Goal: Task Accomplishment & Management: Use online tool/utility

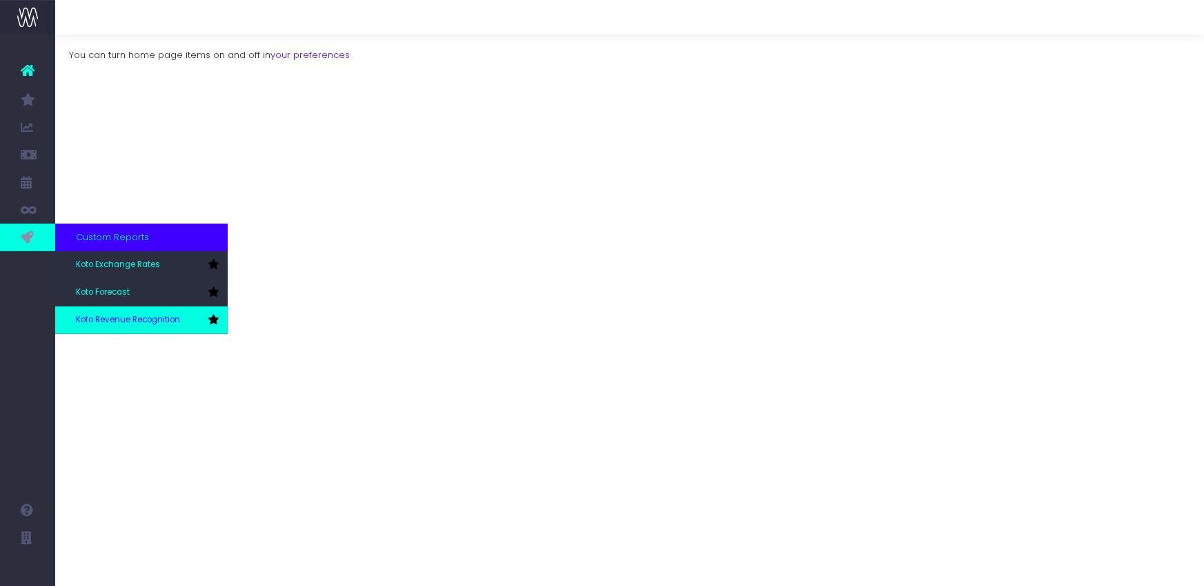
click at [115, 313] on link "Koto Revenue Recognition" at bounding box center [141, 320] width 173 height 28
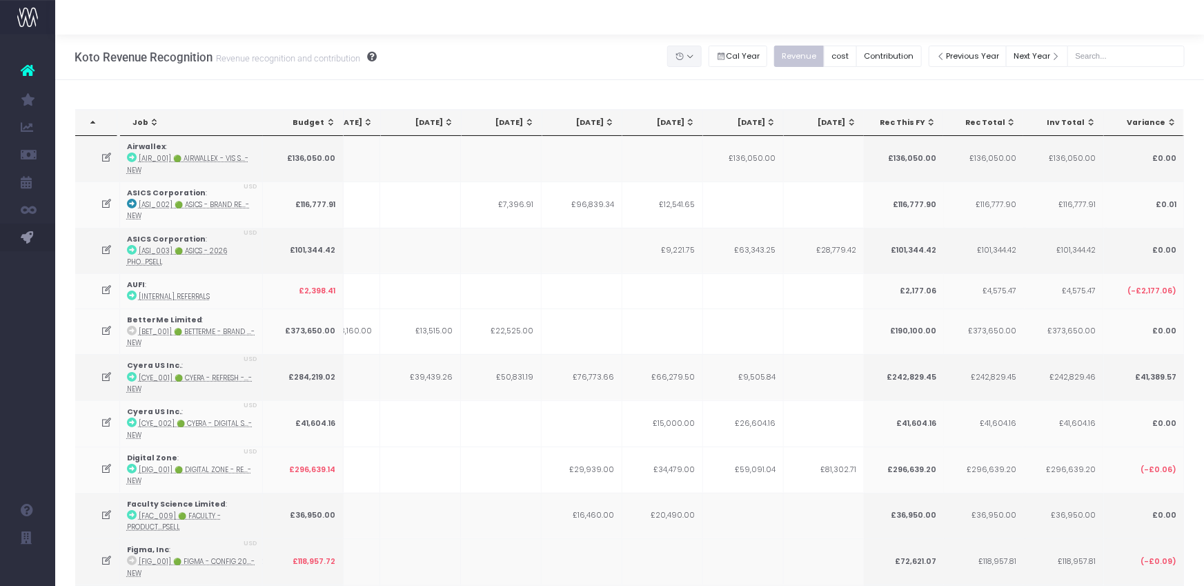
click at [686, 56] on button "button" at bounding box center [684, 56] width 35 height 21
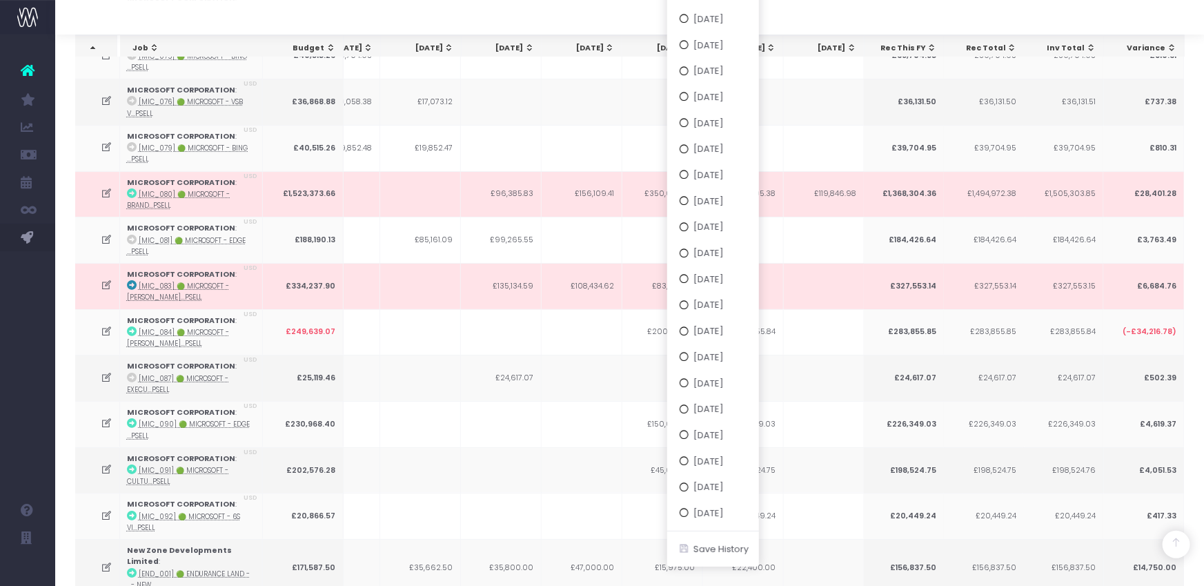
scroll to position [2492, 0]
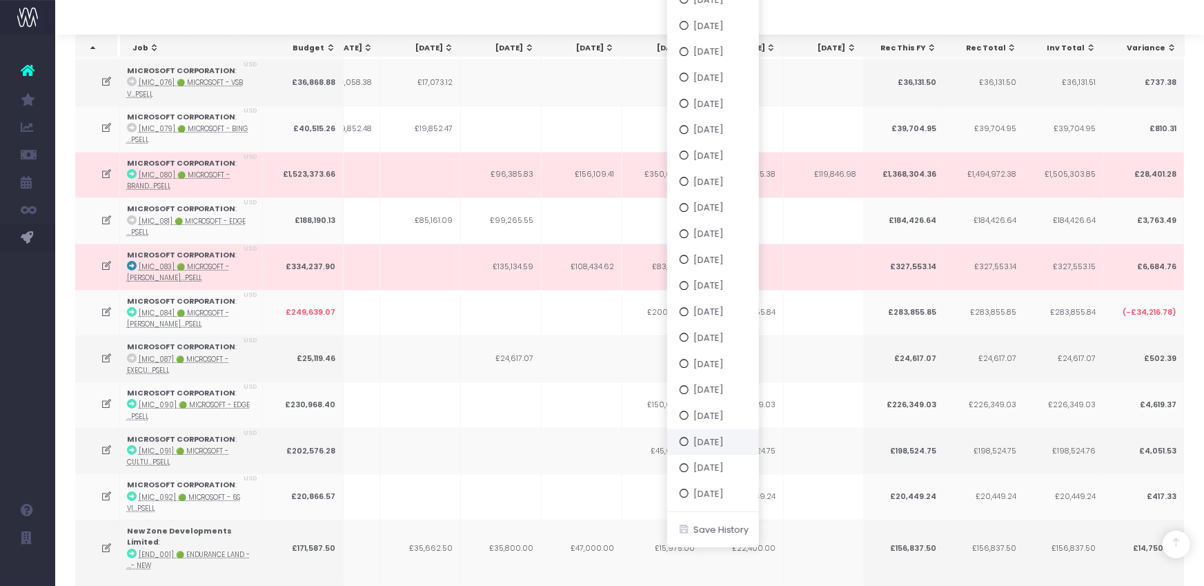
click at [749, 440] on button "[DATE]" at bounding box center [713, 442] width 92 height 26
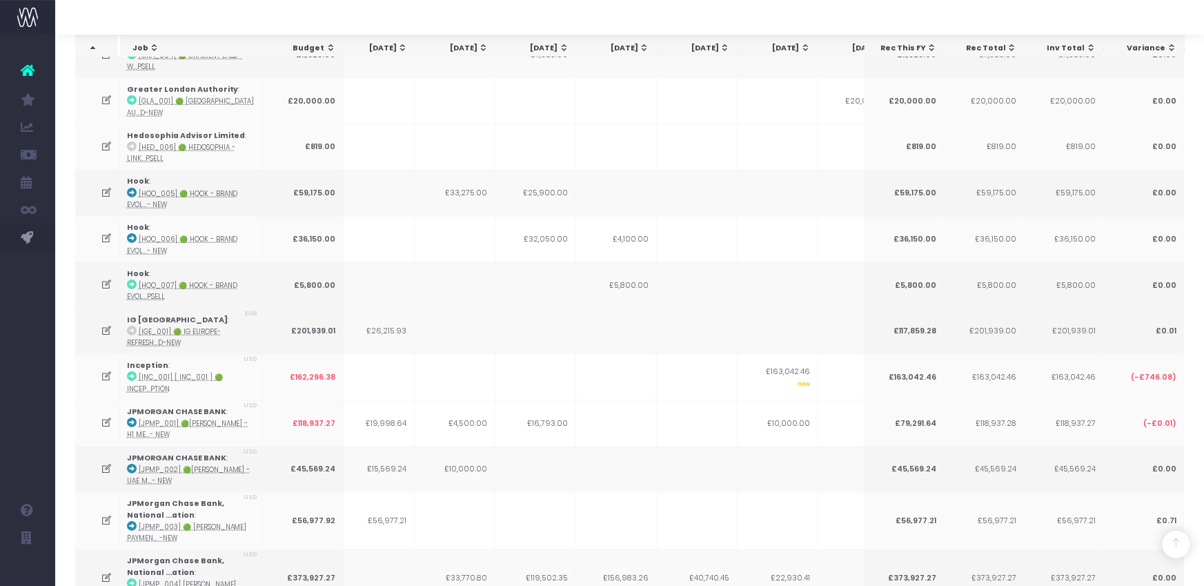
scroll to position [117, 0]
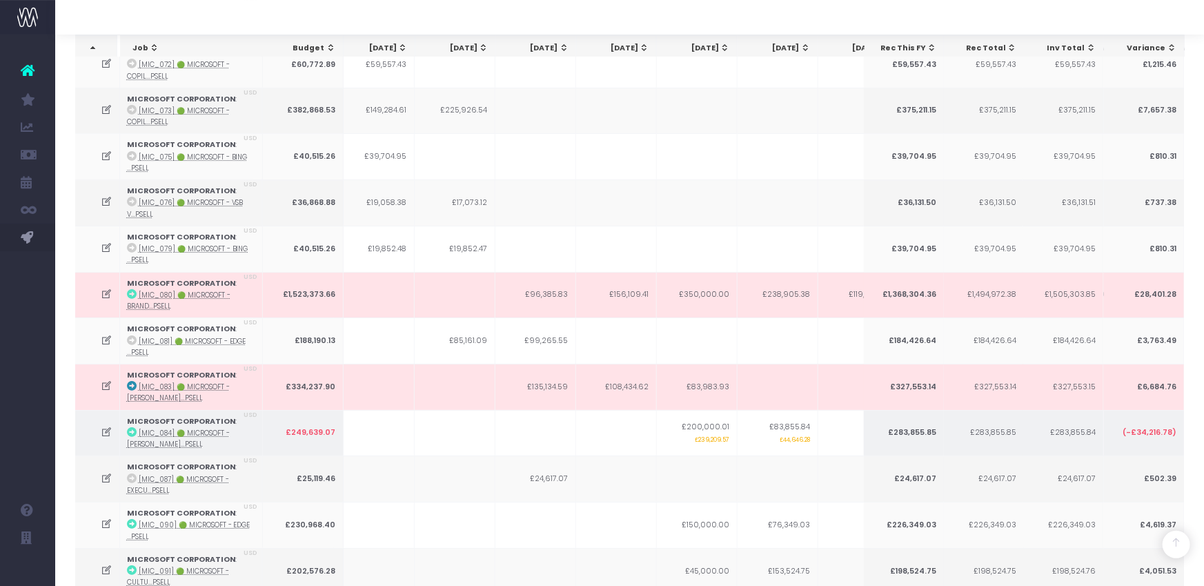
click at [108, 426] on icon at bounding box center [107, 432] width 12 height 12
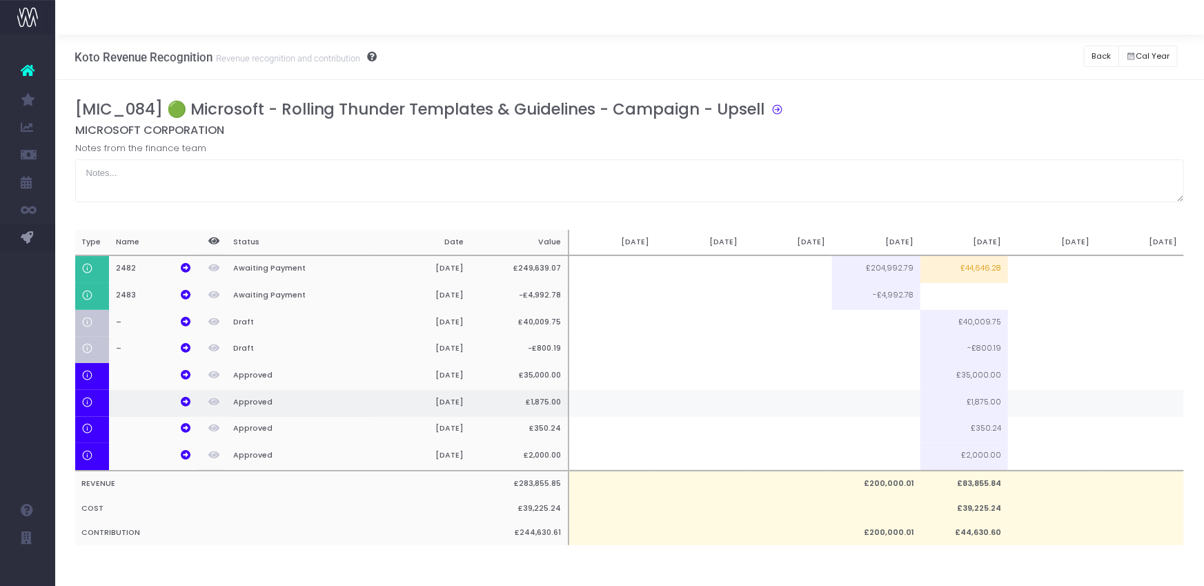
scroll to position [0, 0]
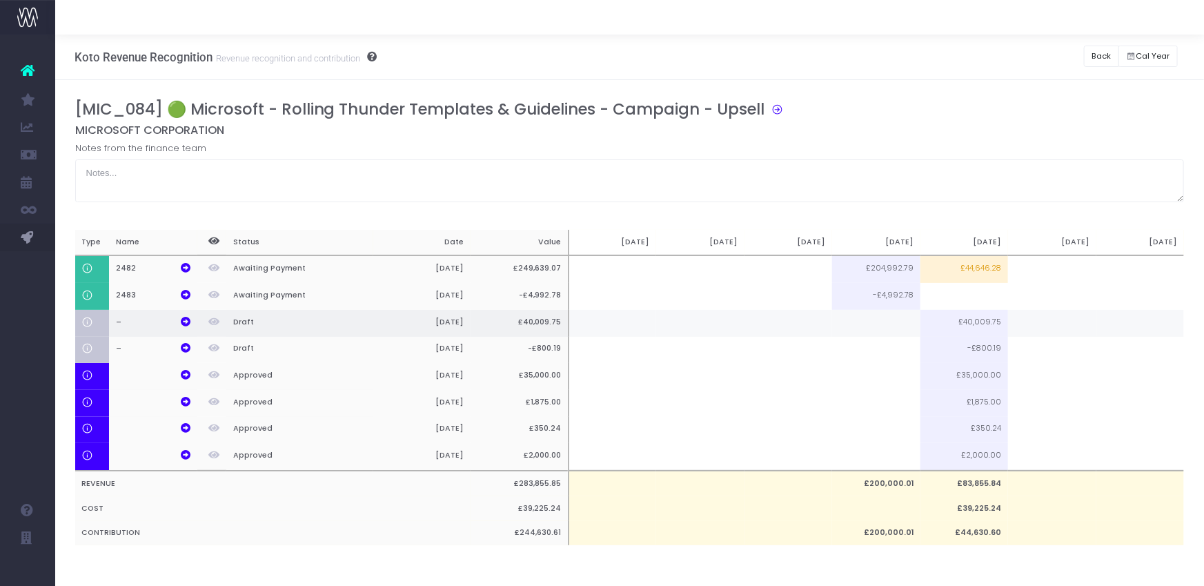
click at [892, 324] on td at bounding box center [876, 323] width 88 height 27
type input "100%"
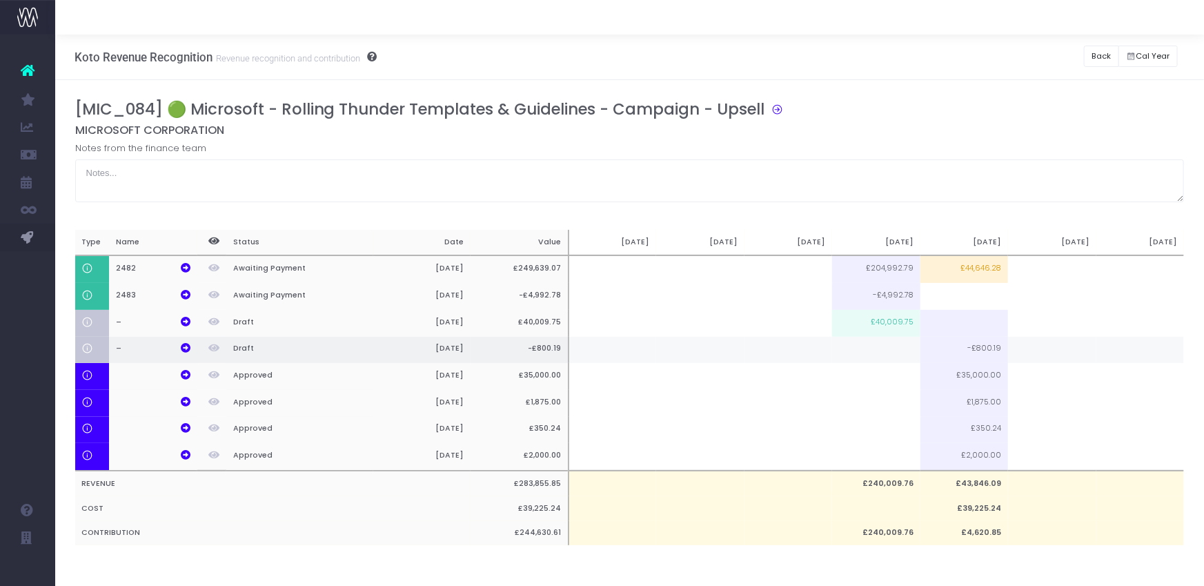
click at [871, 346] on td at bounding box center [876, 350] width 88 height 27
type input "100%"
click at [1106, 55] on button "Back" at bounding box center [1101, 56] width 35 height 21
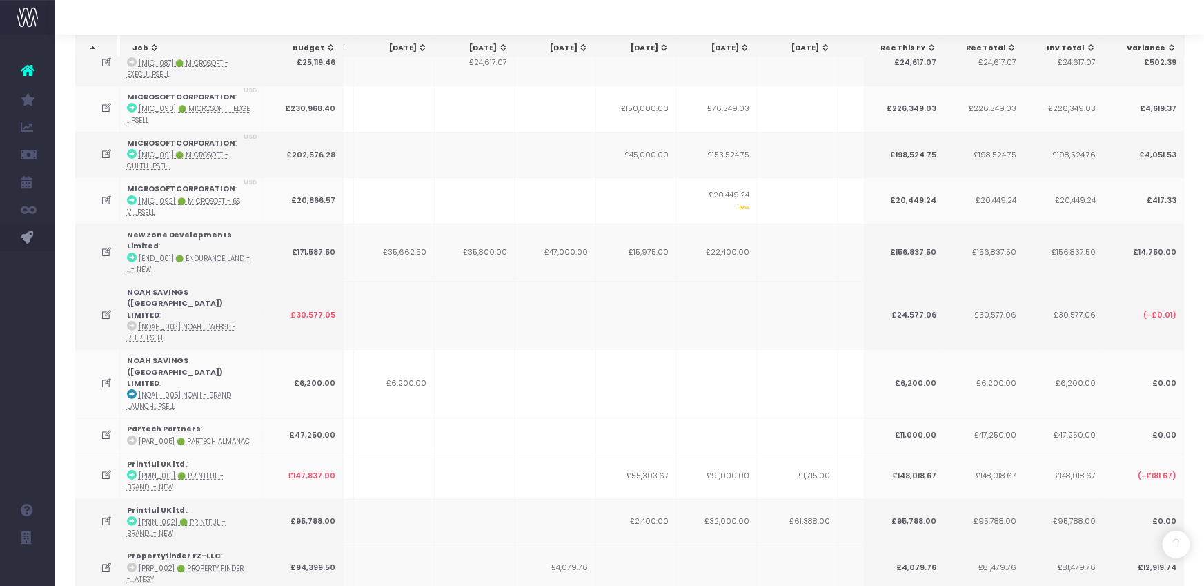
scroll to position [4087, 0]
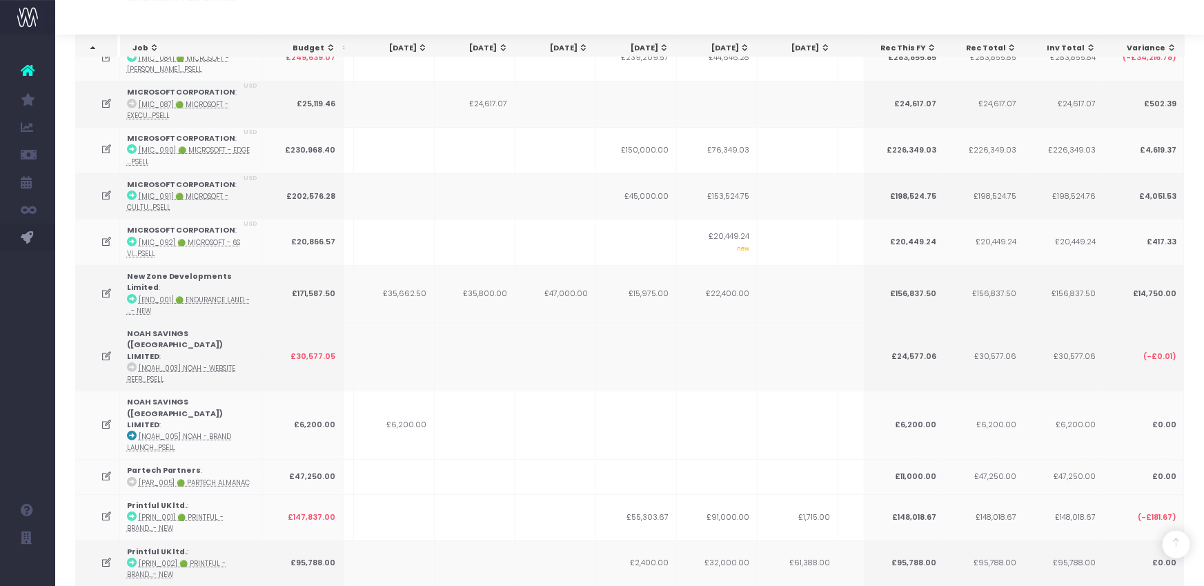
scroll to position [2742, 0]
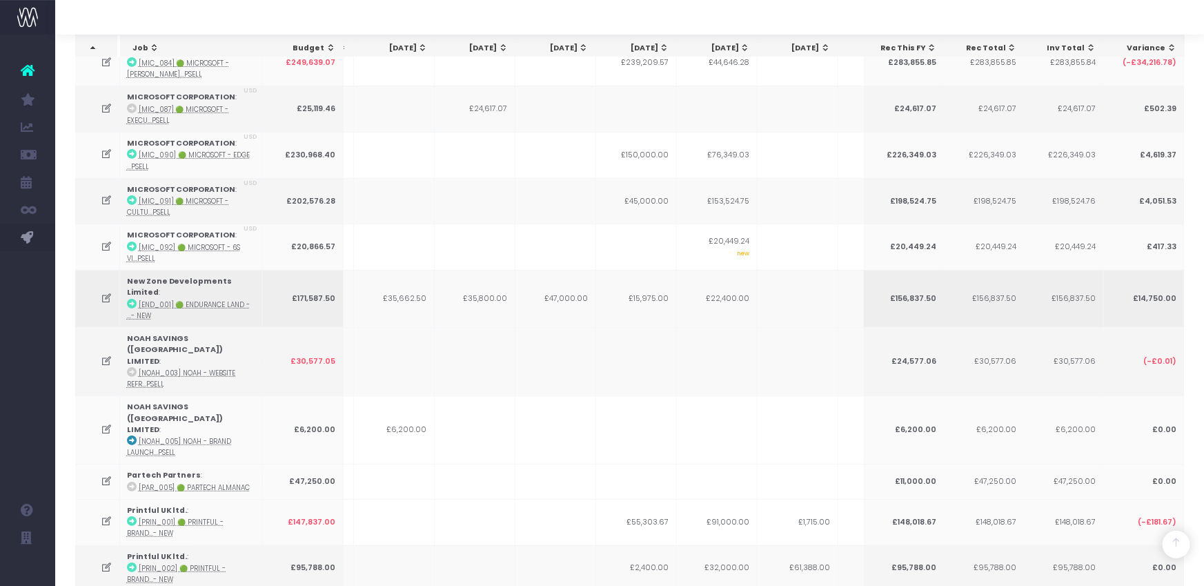
click at [109, 293] on icon at bounding box center [107, 299] width 12 height 12
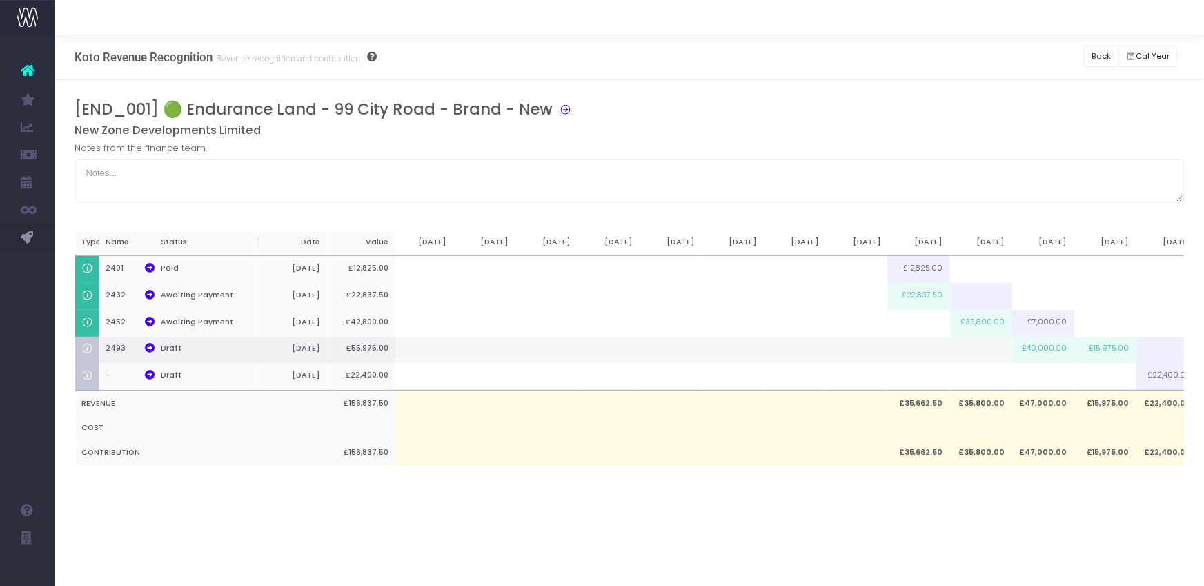
scroll to position [0, 480]
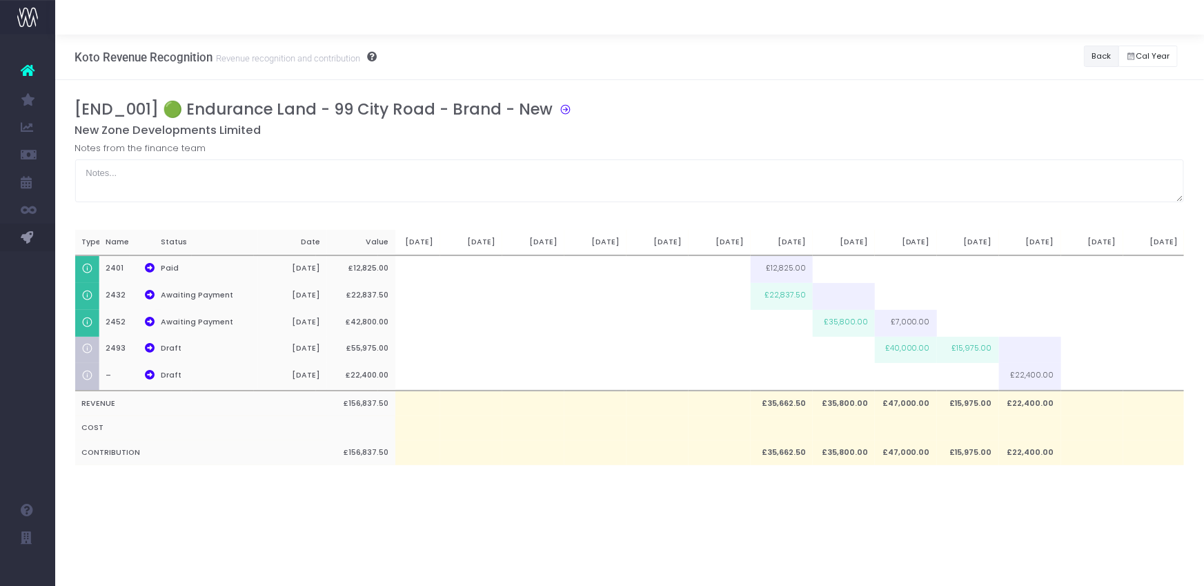
click at [1110, 57] on button "Back" at bounding box center [1101, 56] width 35 height 21
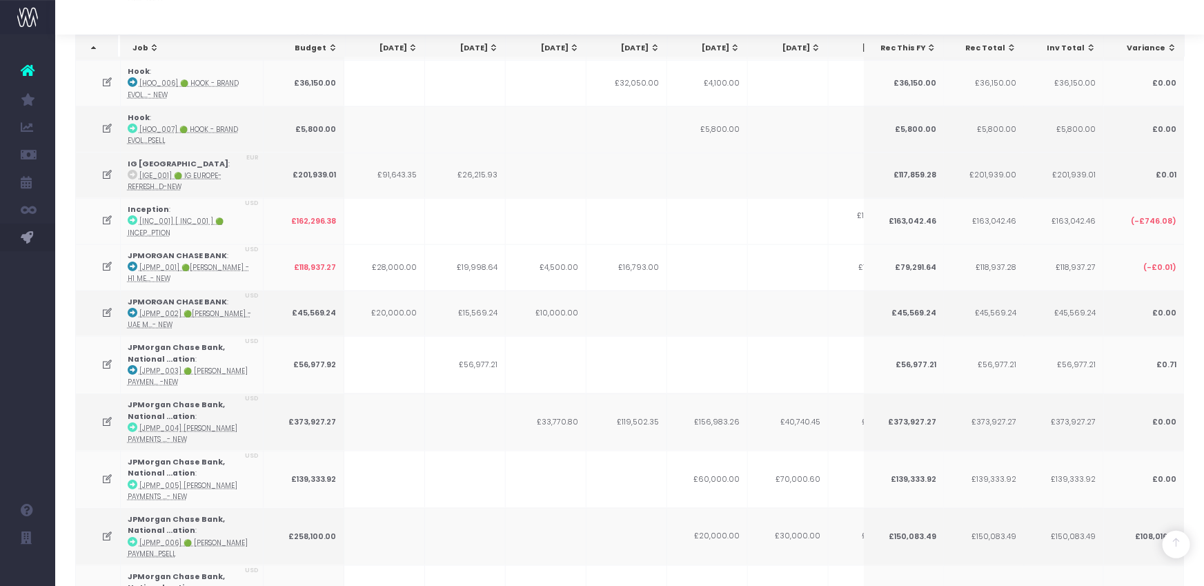
scroll to position [831, 0]
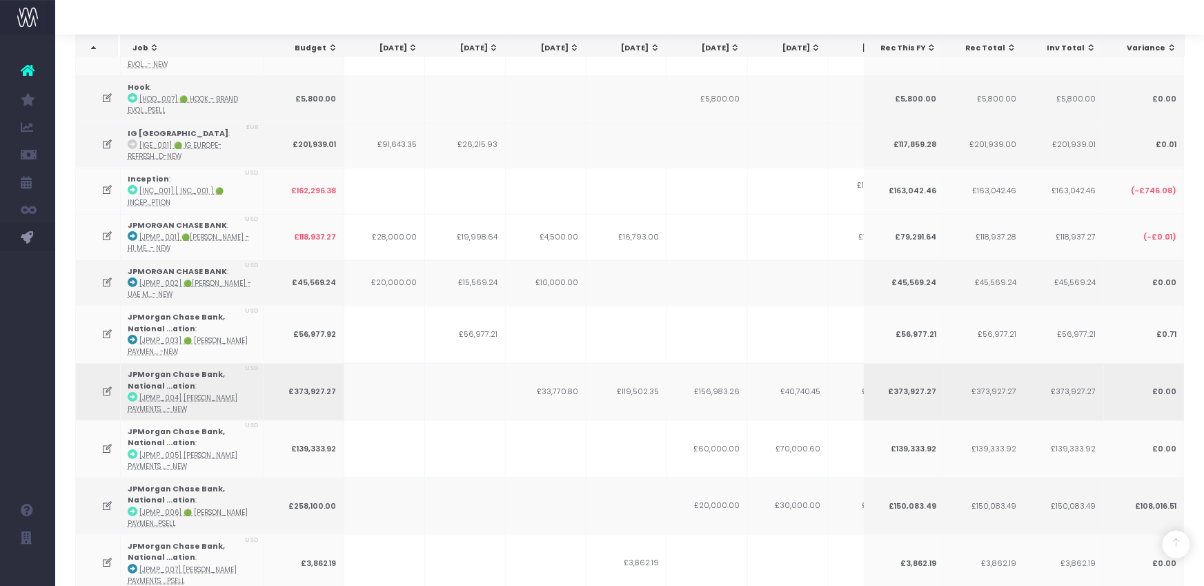
click at [104, 386] on icon at bounding box center [107, 392] width 12 height 12
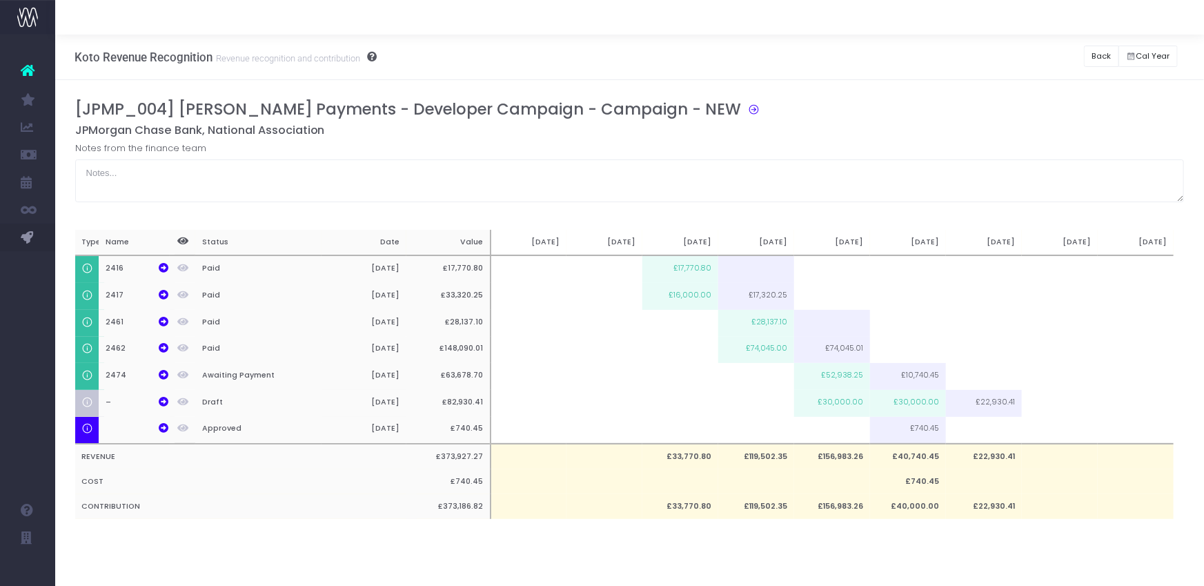
scroll to position [0, 10]
click at [1108, 61] on button "Back" at bounding box center [1101, 56] width 35 height 21
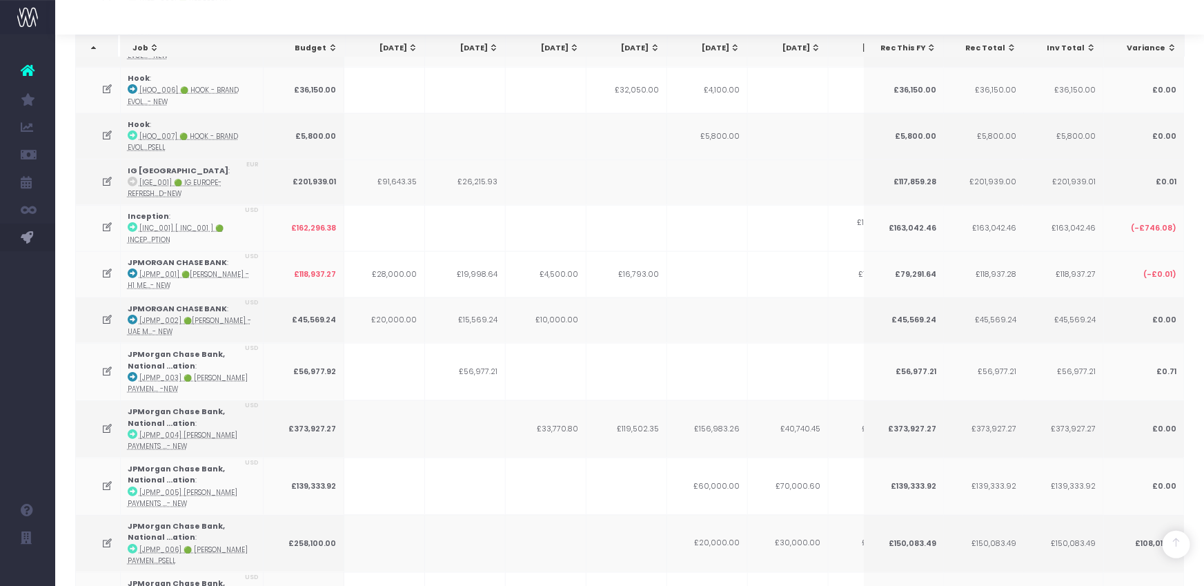
scroll to position [917, 0]
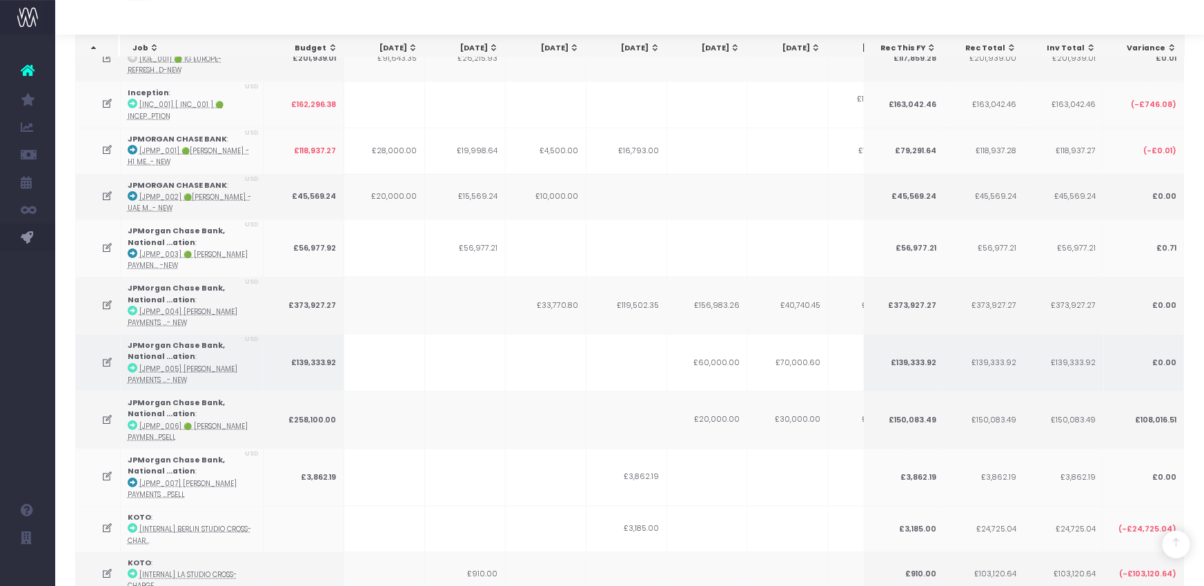
click at [106, 357] on icon at bounding box center [107, 363] width 12 height 12
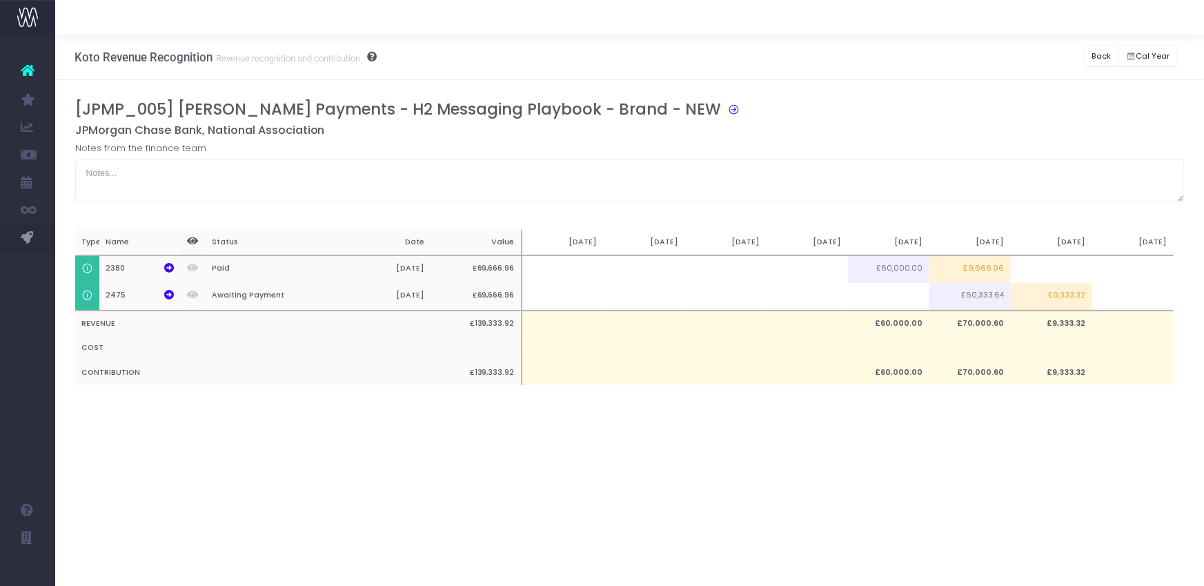
scroll to position [0, 0]
click at [1109, 61] on button "Back" at bounding box center [1101, 56] width 35 height 21
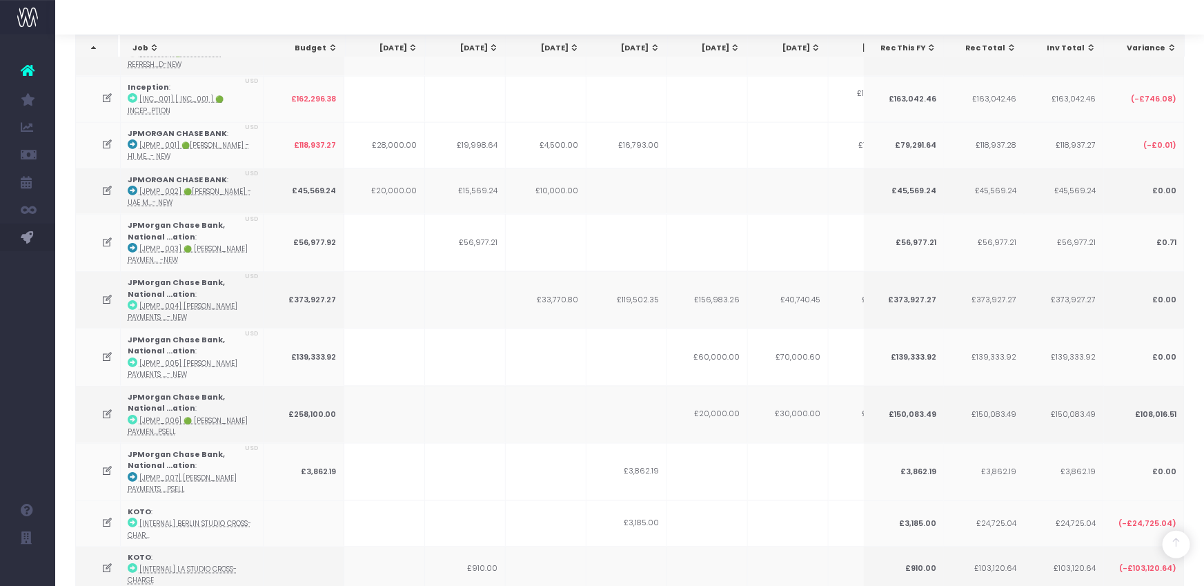
scroll to position [1216, 0]
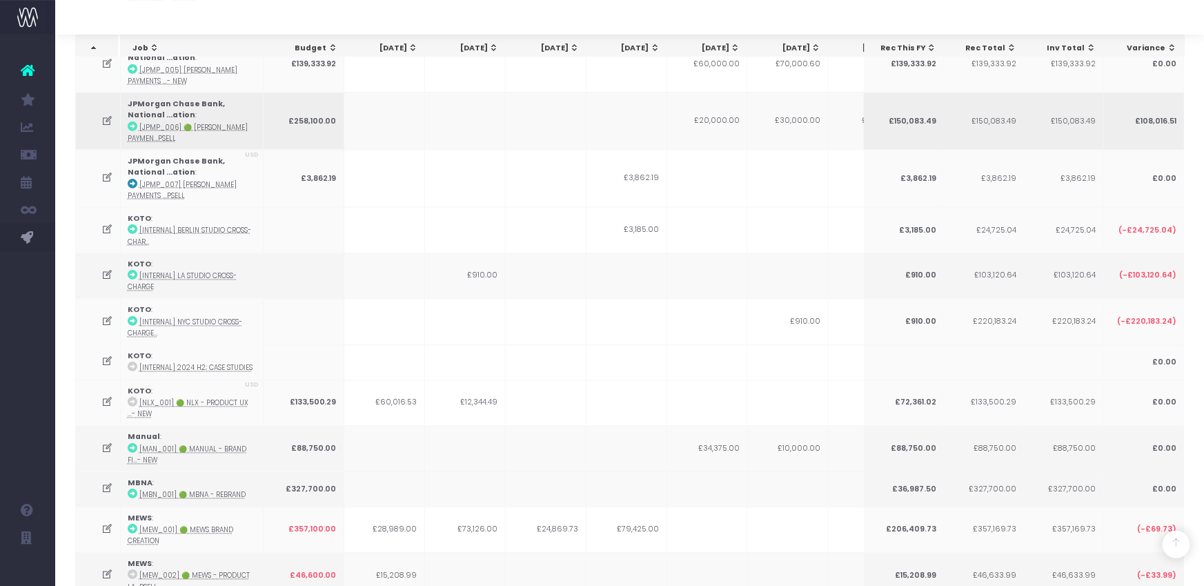
click at [106, 115] on icon at bounding box center [107, 121] width 12 height 12
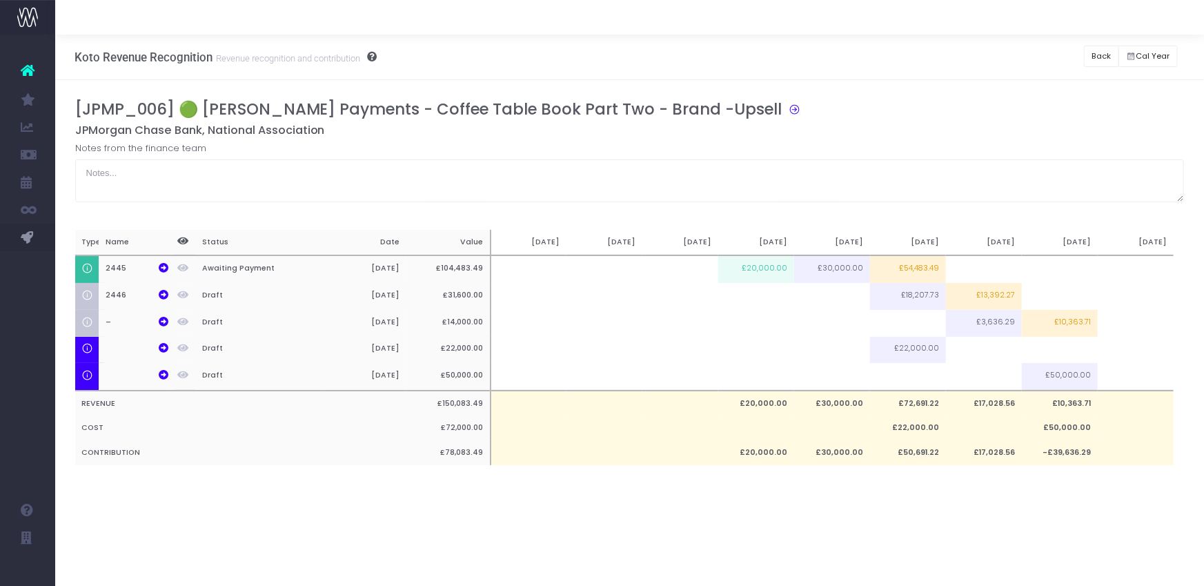
scroll to position [0, 0]
click at [1106, 61] on button "Back" at bounding box center [1101, 56] width 35 height 21
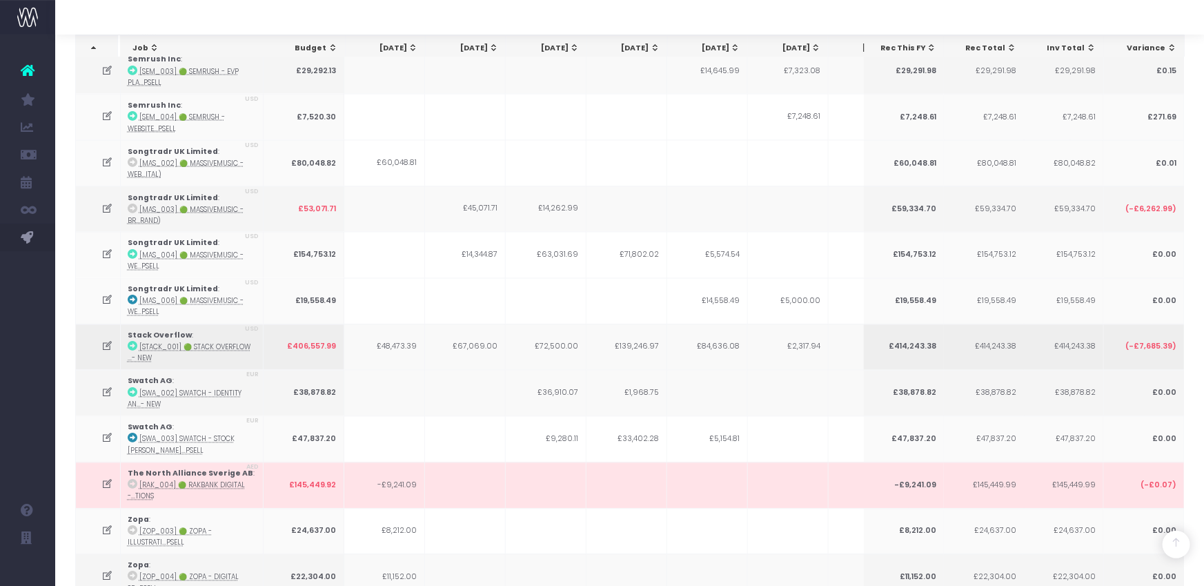
scroll to position [3885, 0]
click at [109, 339] on icon at bounding box center [107, 345] width 12 height 12
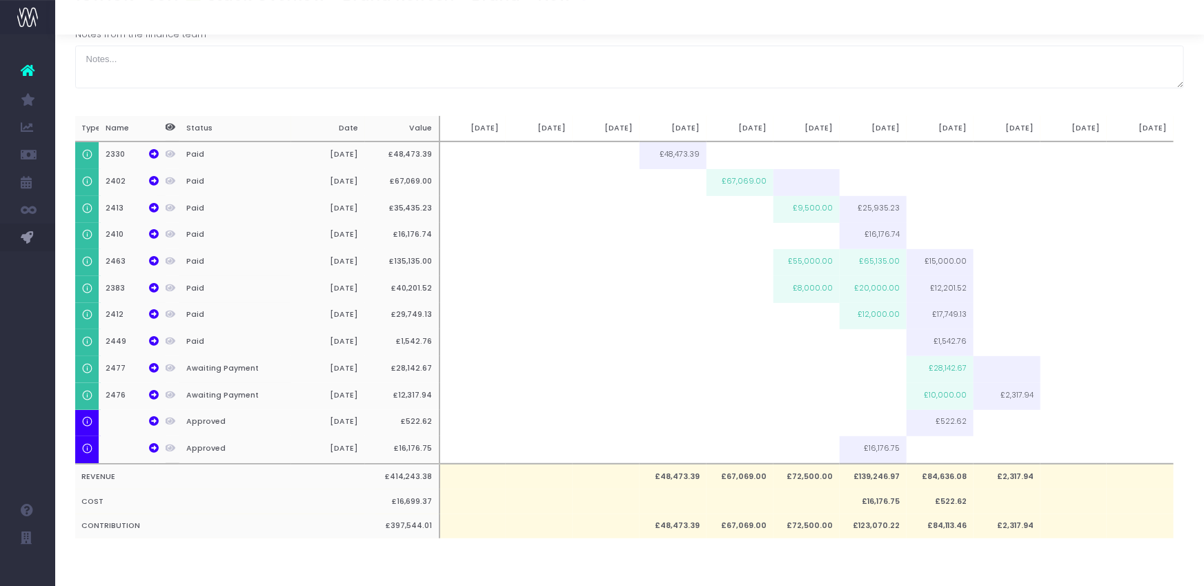
scroll to position [0, 0]
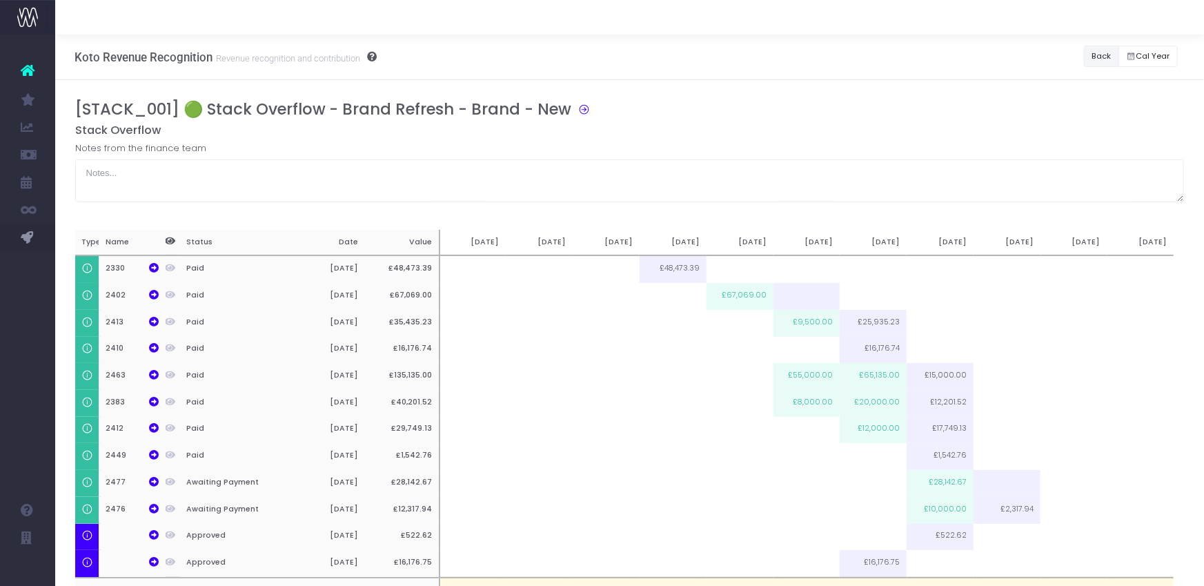
drag, startPoint x: 1097, startPoint y: 57, endPoint x: 1177, endPoint y: 68, distance: 81.6
click at [1097, 57] on button "Back" at bounding box center [1101, 56] width 35 height 21
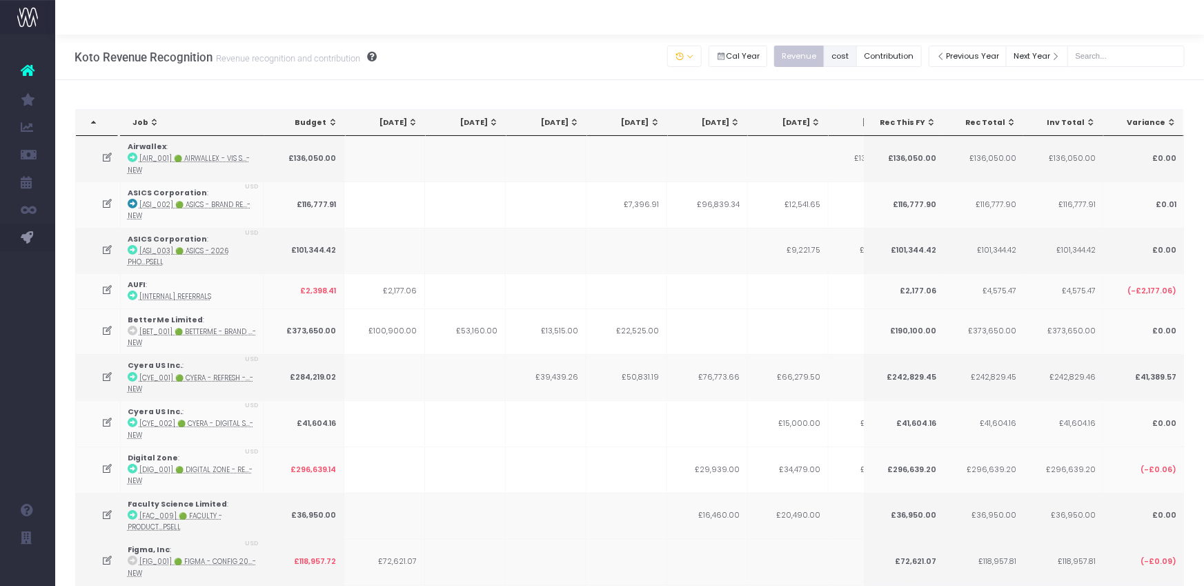
click at [851, 61] on button "cost" at bounding box center [840, 56] width 33 height 21
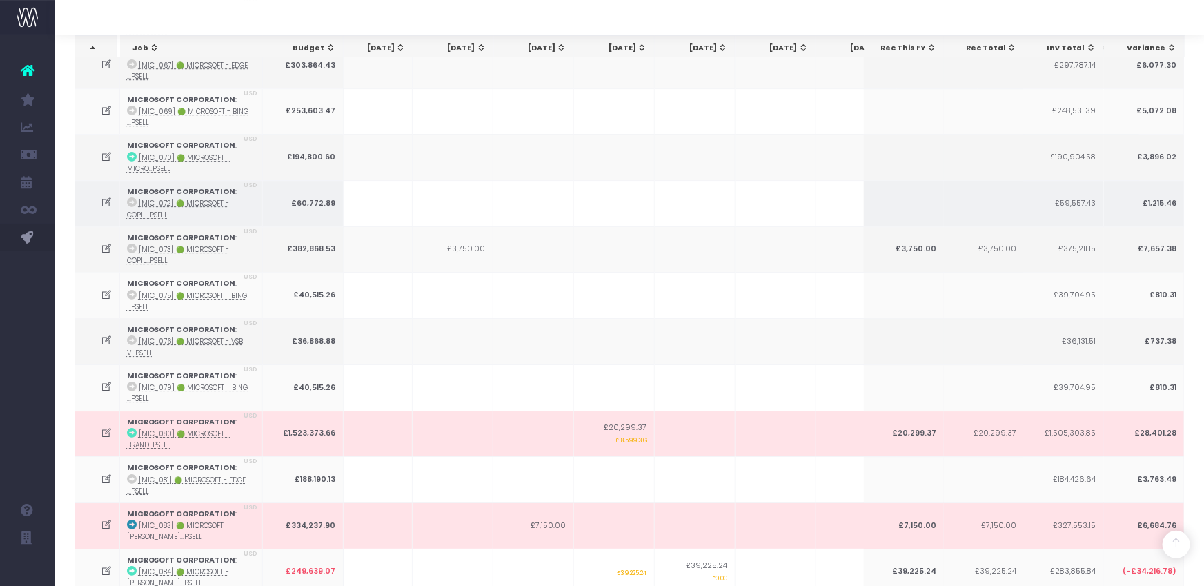
scroll to position [2260, 0]
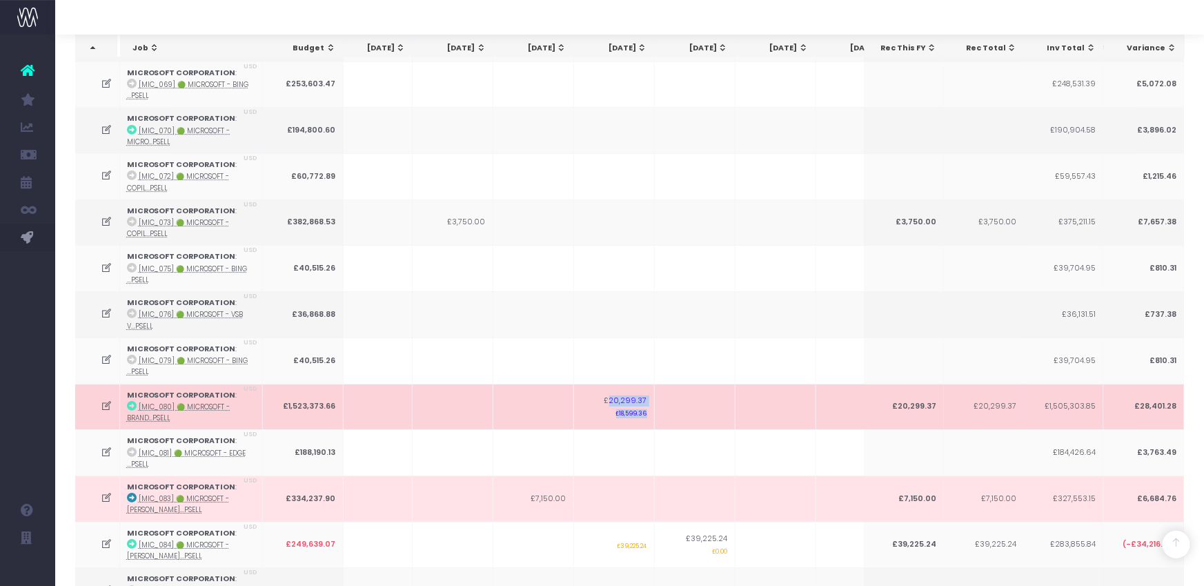
drag, startPoint x: 610, startPoint y: 377, endPoint x: 675, endPoint y: 380, distance: 64.9
click at [675, 384] on tr "MICROSOFT CORPORATION : [MIC_080] 🟢 Microsoft - Brand...psell USD £1,523,373.66…" at bounding box center [682, 407] width 1560 height 46
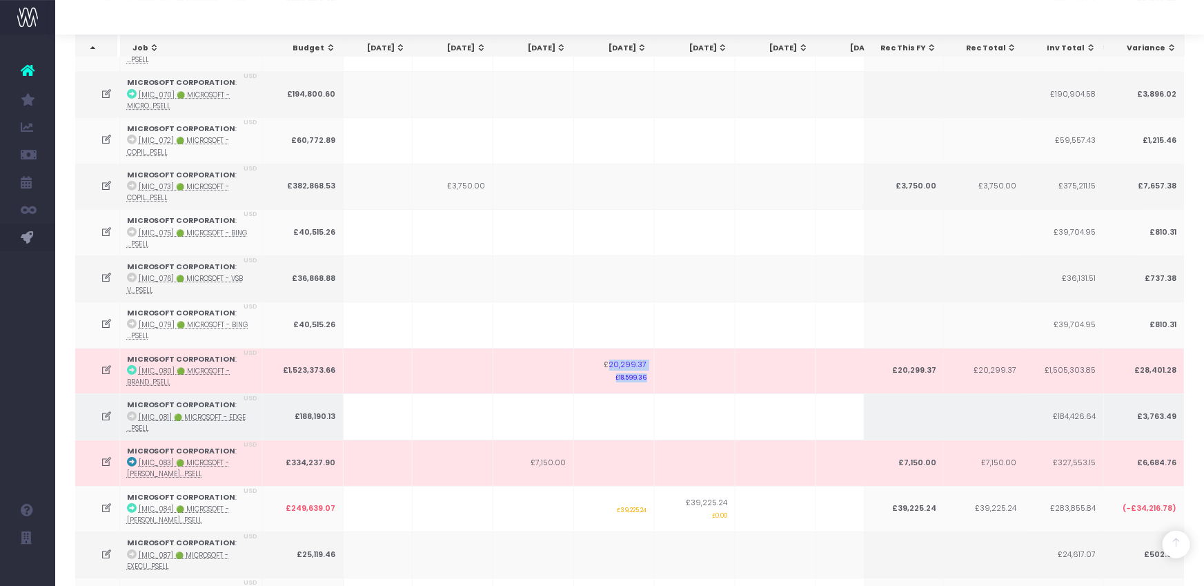
scroll to position [2299, 0]
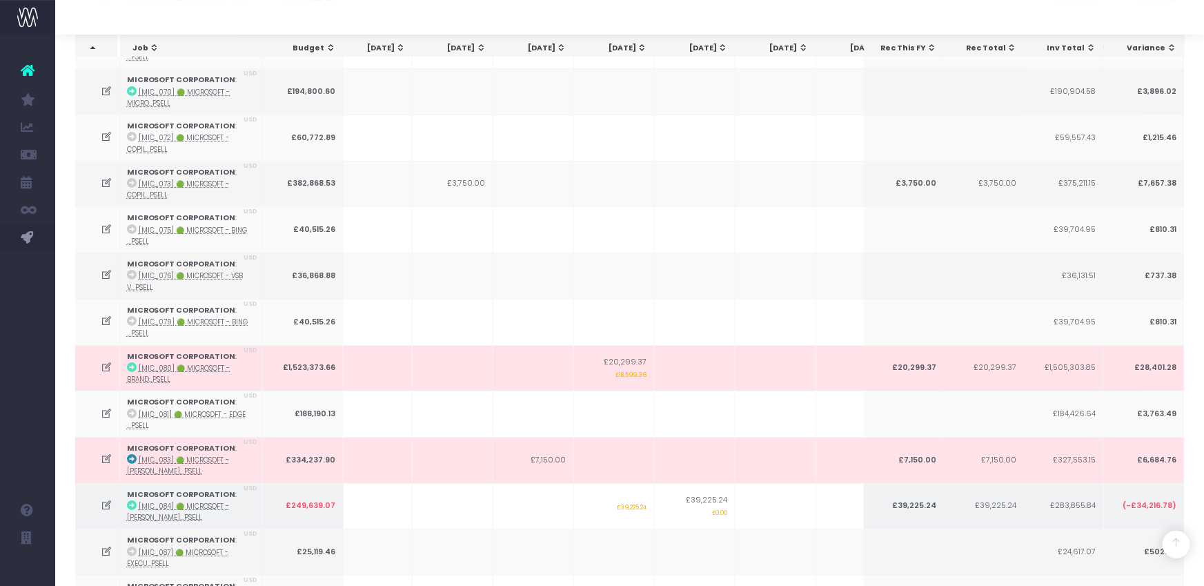
click at [106, 500] on icon at bounding box center [107, 506] width 12 height 12
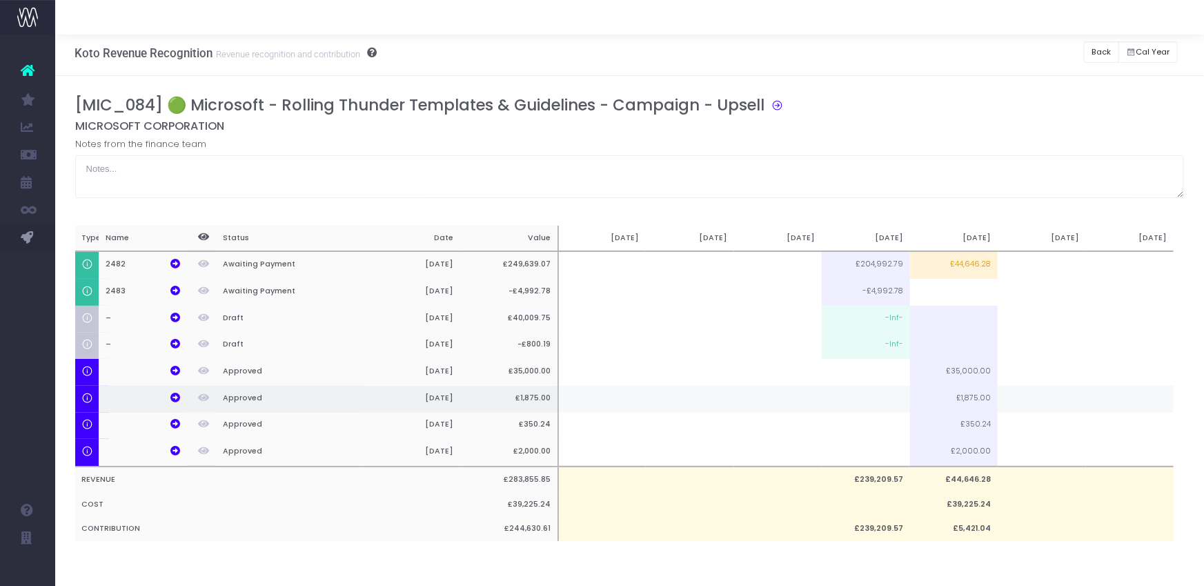
scroll to position [1, 0]
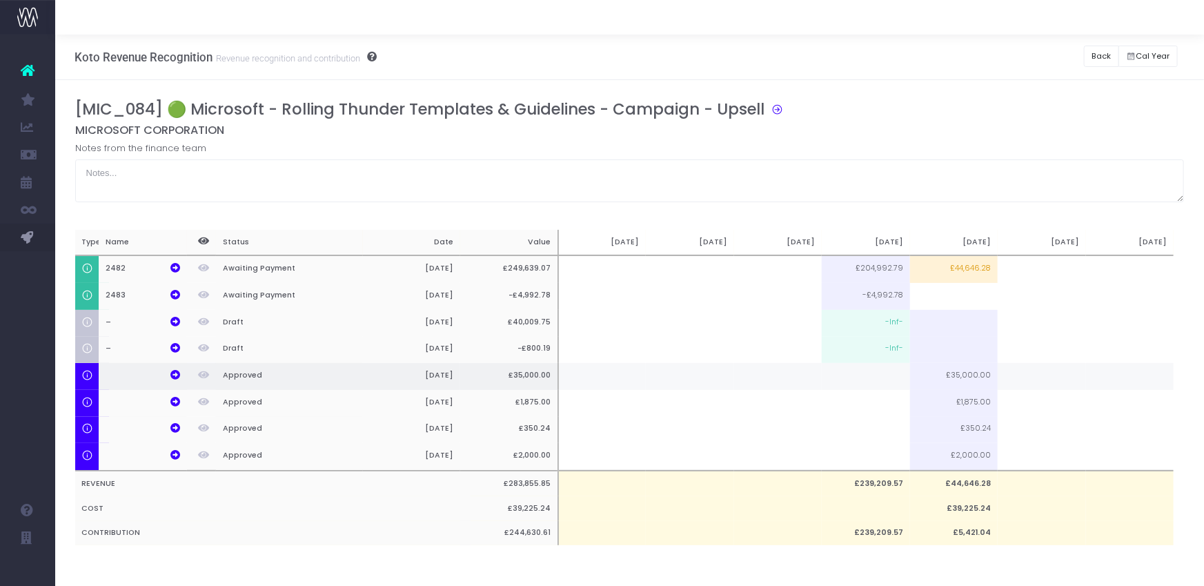
click at [887, 379] on td at bounding box center [866, 376] width 88 height 27
type input "100%"
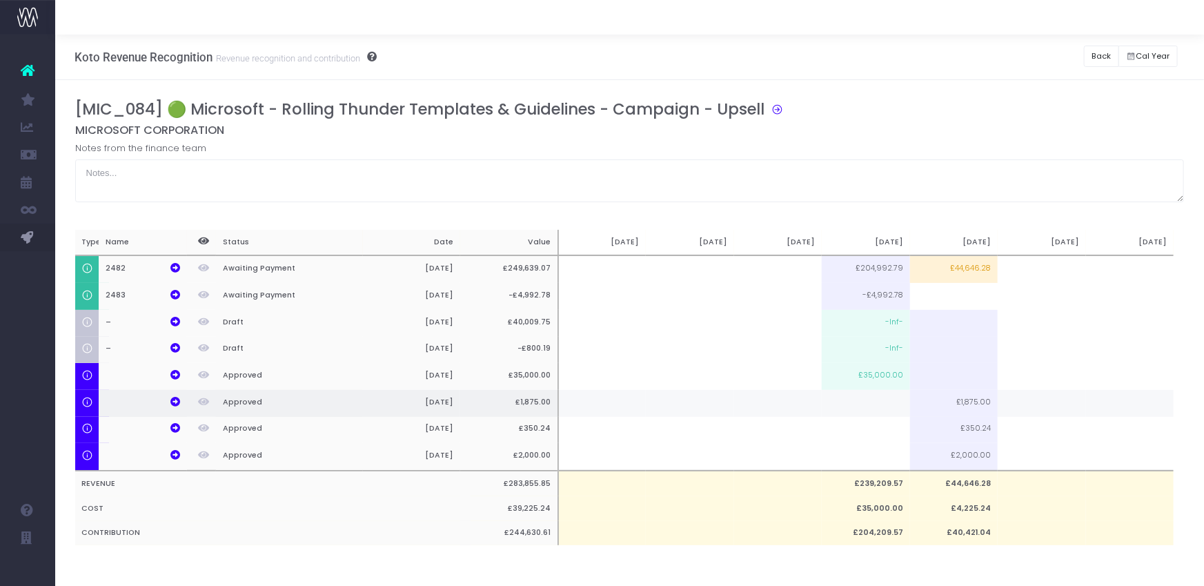
click at [897, 402] on td at bounding box center [866, 403] width 88 height 27
type input "100%"
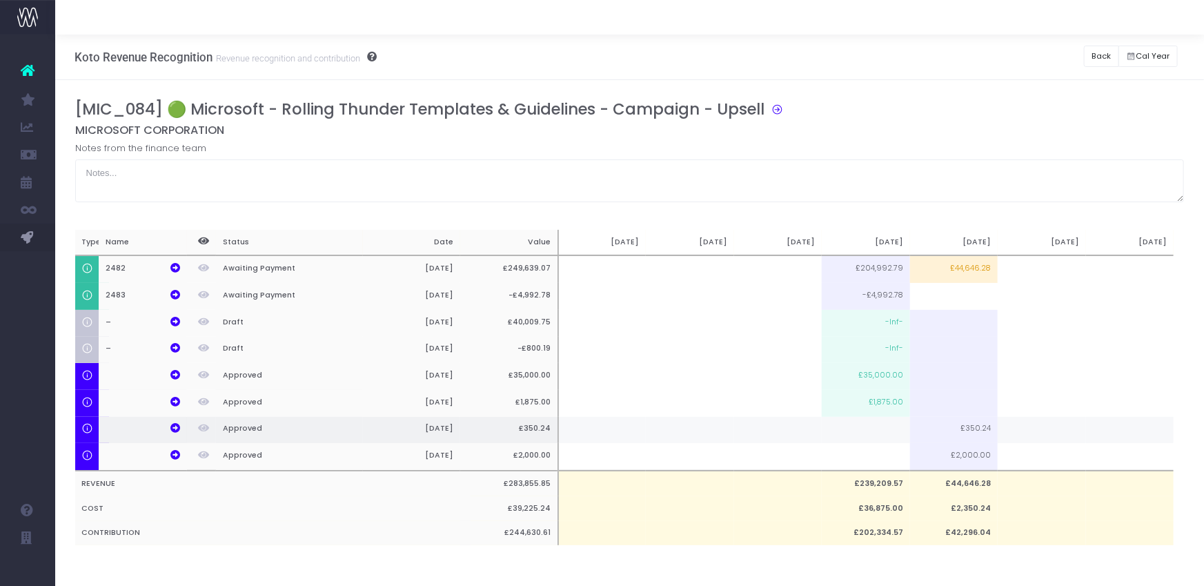
click at [898, 424] on td at bounding box center [866, 430] width 88 height 27
type input "100%"
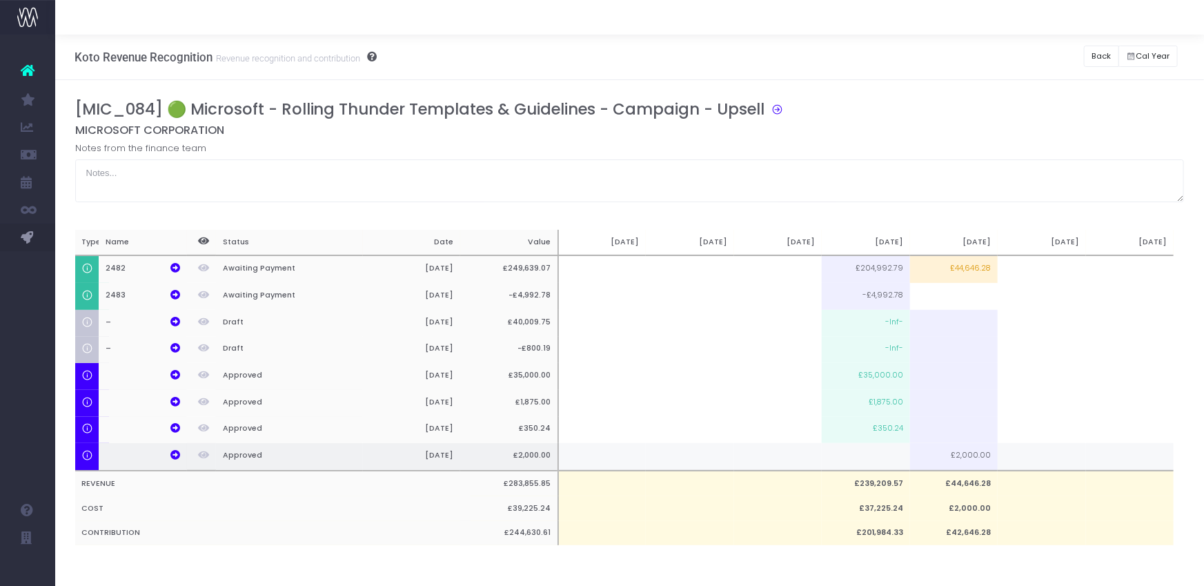
click at [887, 452] on td at bounding box center [866, 457] width 88 height 28
type input "100%"
drag, startPoint x: 1012, startPoint y: 110, endPoint x: 1073, endPoint y: 70, distance: 72.7
click at [1020, 104] on div "[MIC_084] 🟢 Microsoft - Rolling Thunder Templates & Guidelines - Campaign - Ups…" at bounding box center [635, 111] width 1120 height 23
click at [1096, 57] on button "Back" at bounding box center [1101, 56] width 35 height 21
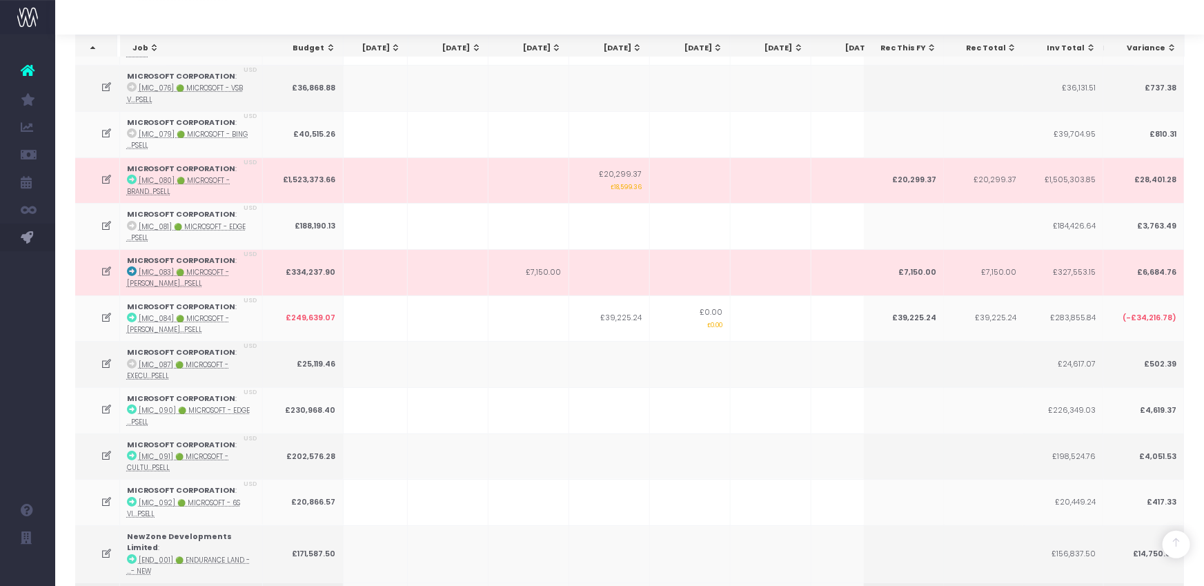
scroll to position [2401, 0]
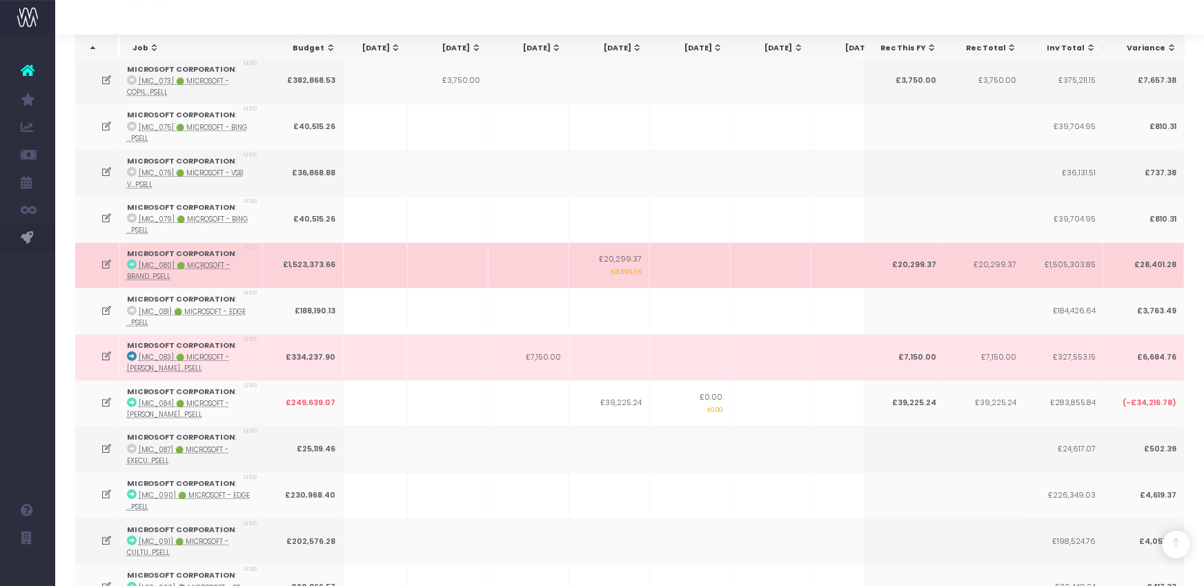
click at [103, 259] on icon at bounding box center [107, 265] width 12 height 12
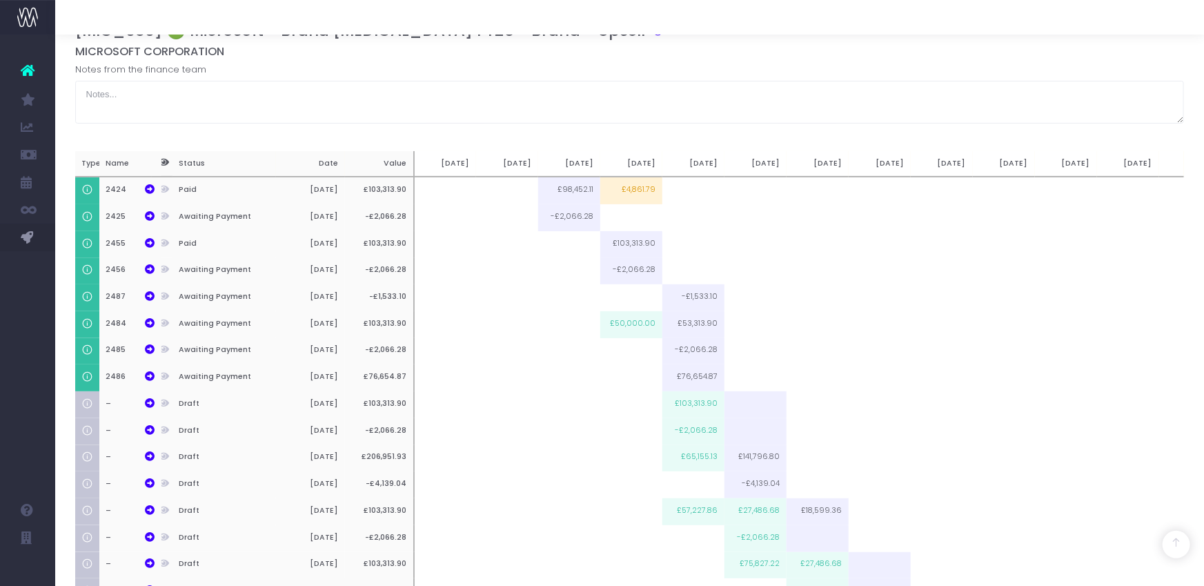
scroll to position [0, 0]
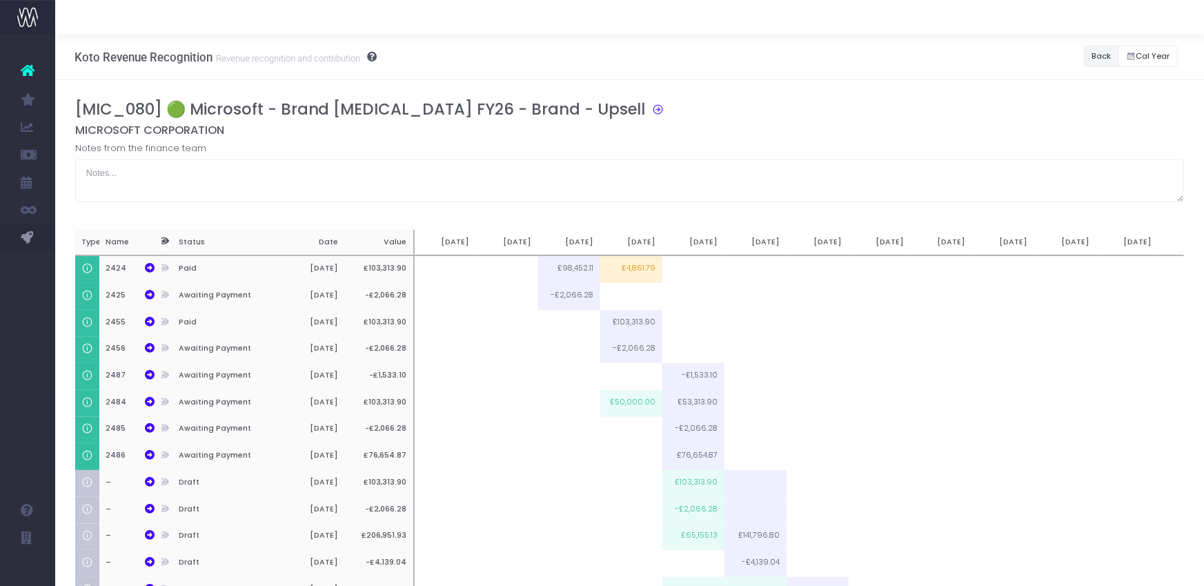
click at [1090, 59] on button "Back" at bounding box center [1101, 56] width 35 height 21
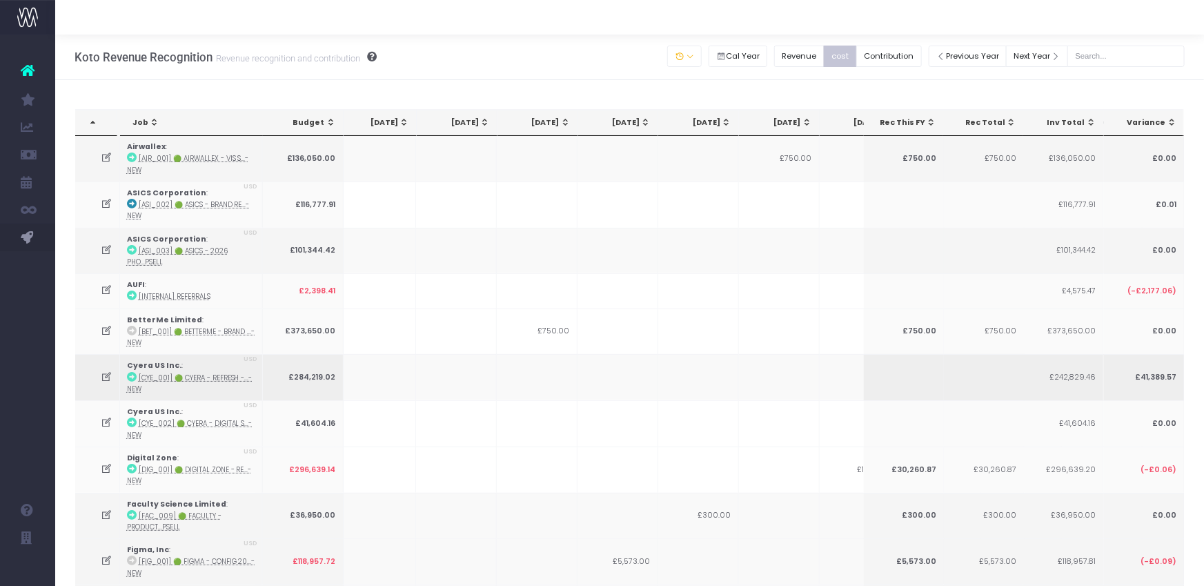
scroll to position [0, 115]
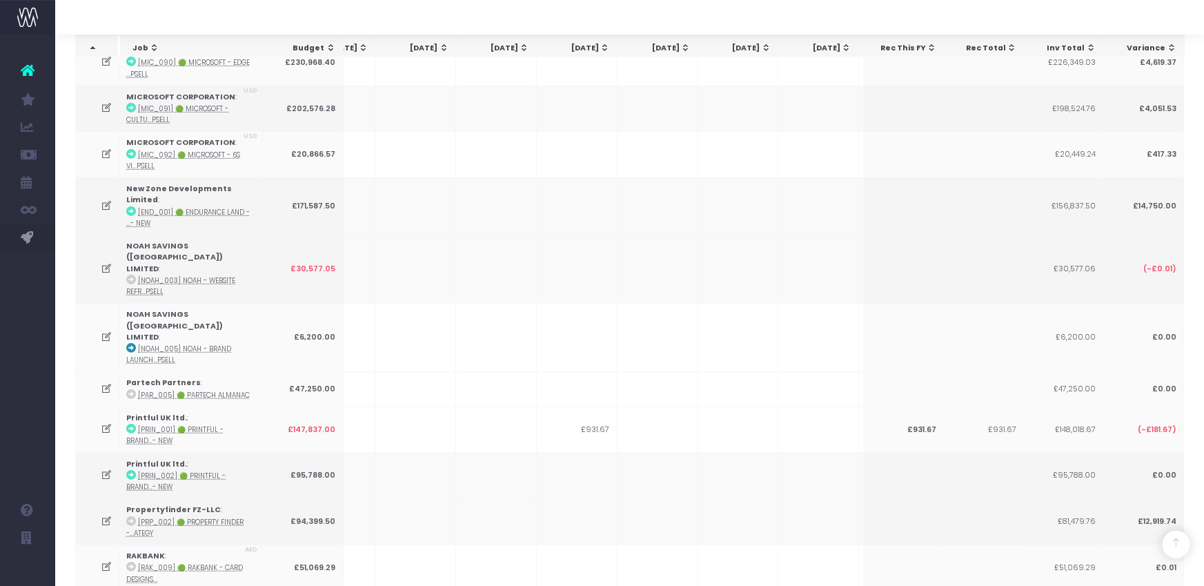
scroll to position [2813, 0]
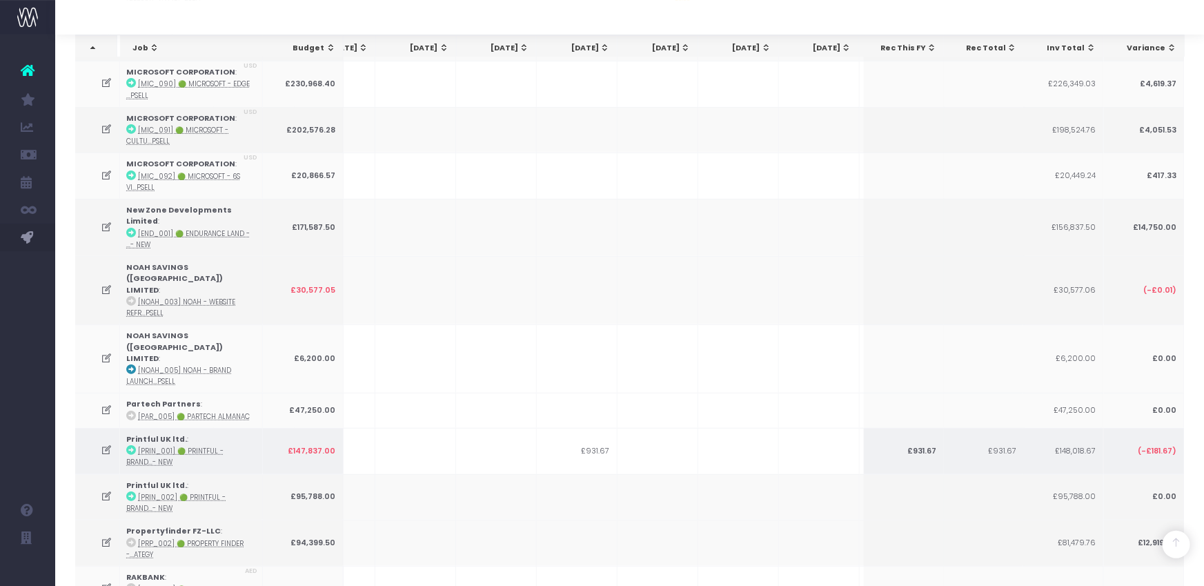
click at [131, 445] on icon at bounding box center [132, 450] width 10 height 10
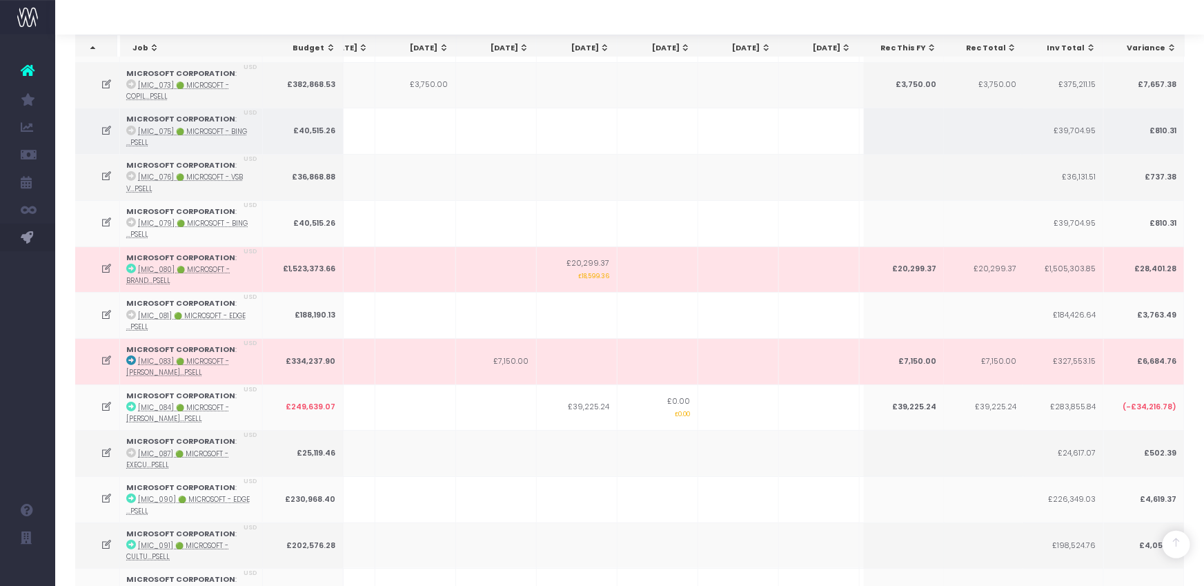
scroll to position [0, 210]
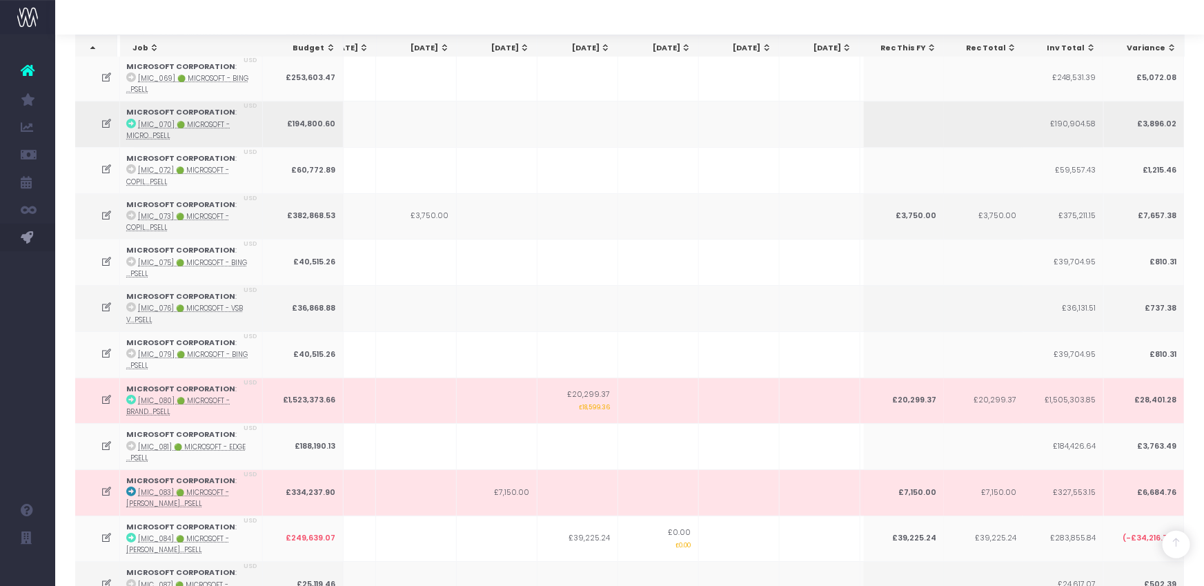
click at [105, 118] on icon at bounding box center [107, 124] width 12 height 12
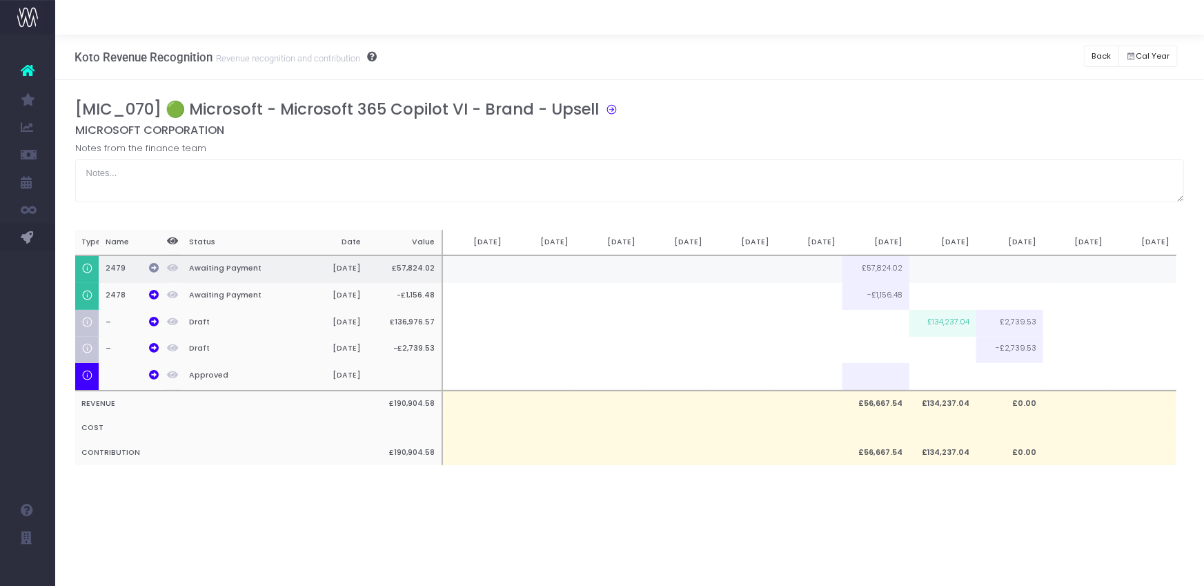
click at [158, 266] on icon at bounding box center [155, 268] width 10 height 10
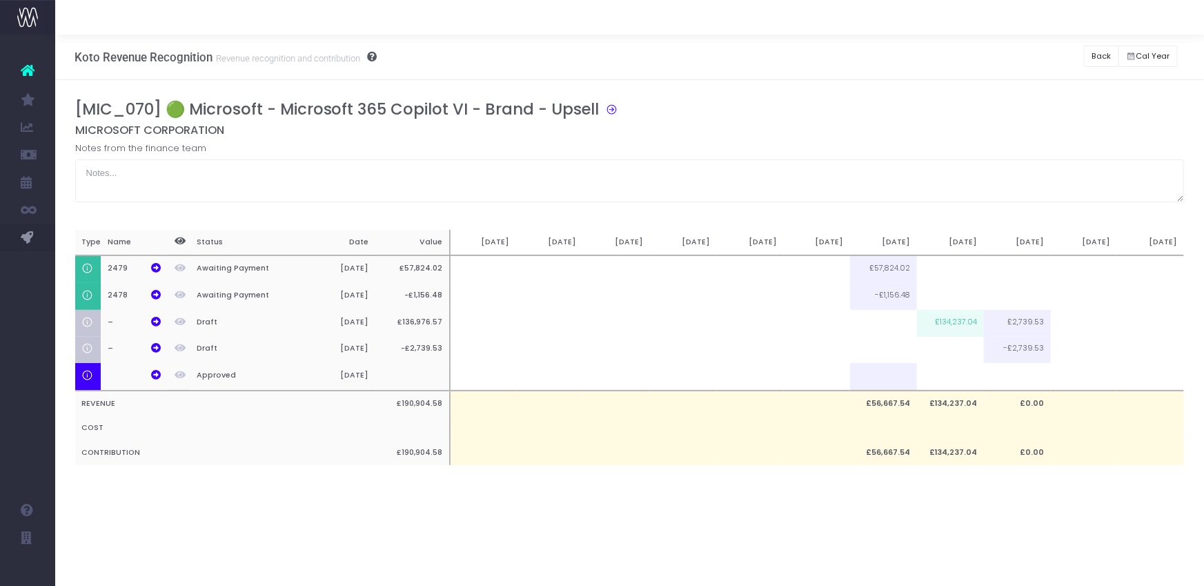
scroll to position [0, 8]
